Goal: Find specific page/section: Find specific page/section

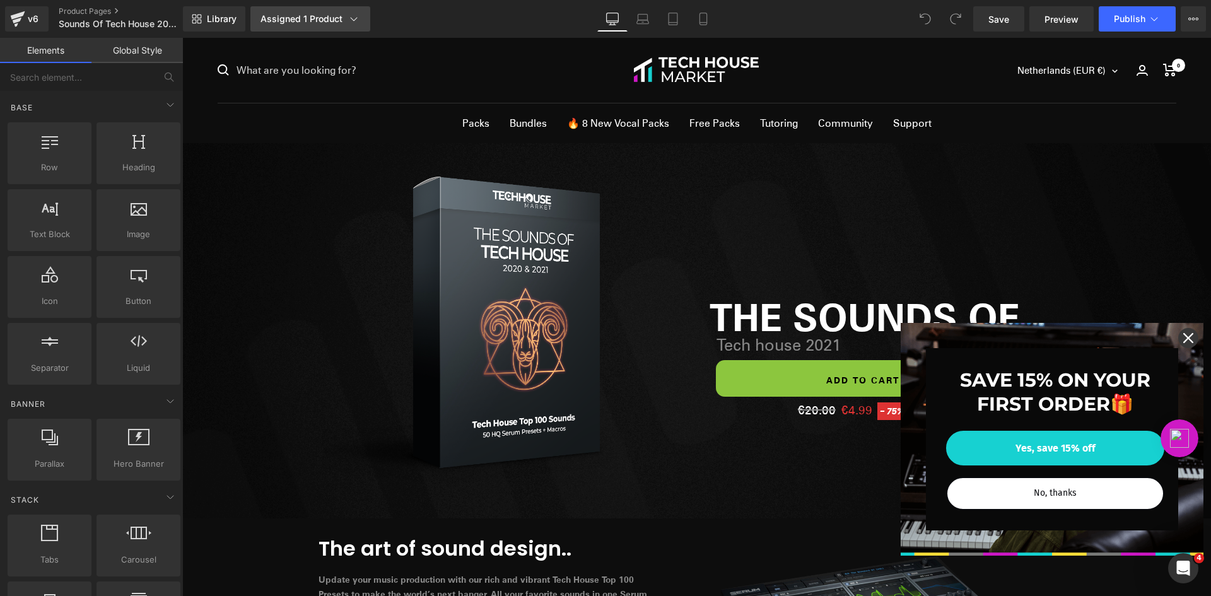
click at [352, 23] on icon at bounding box center [353, 19] width 13 height 13
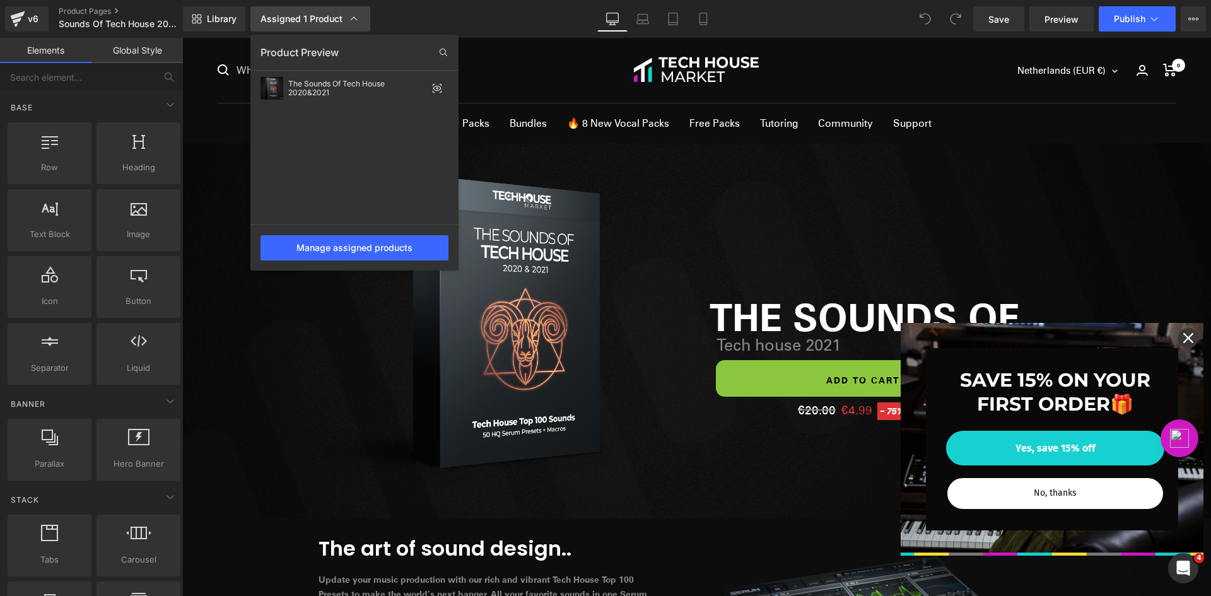
click at [352, 23] on icon at bounding box center [353, 19] width 13 height 13
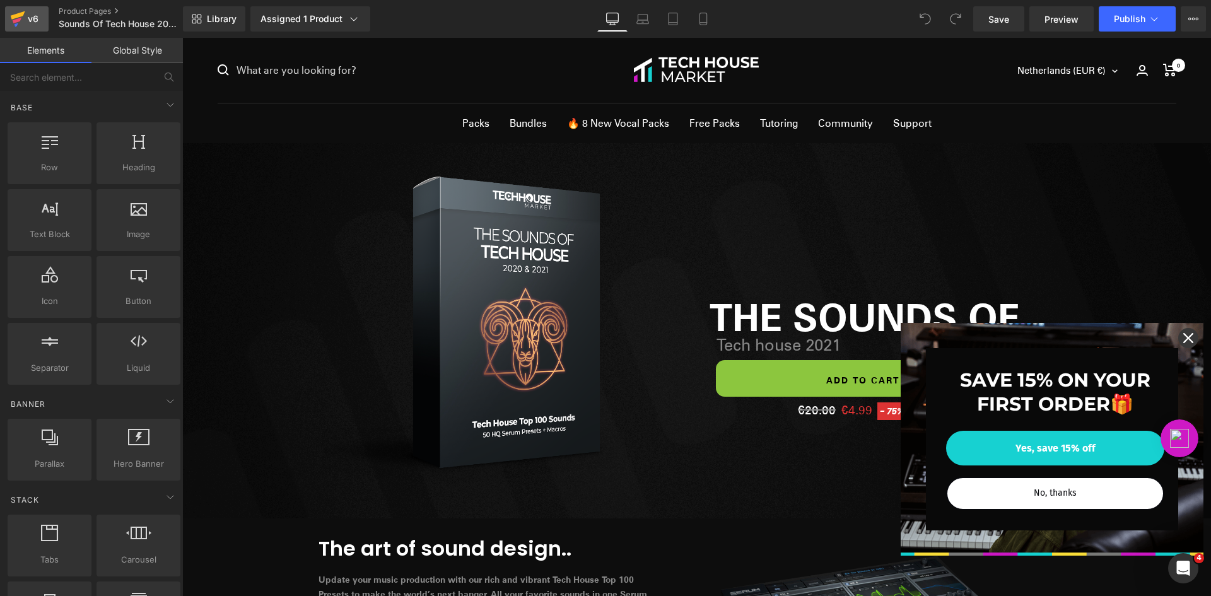
click at [35, 11] on div "v6" at bounding box center [33, 19] width 16 height 16
